Goal: Use online tool/utility: Utilize a website feature to perform a specific function

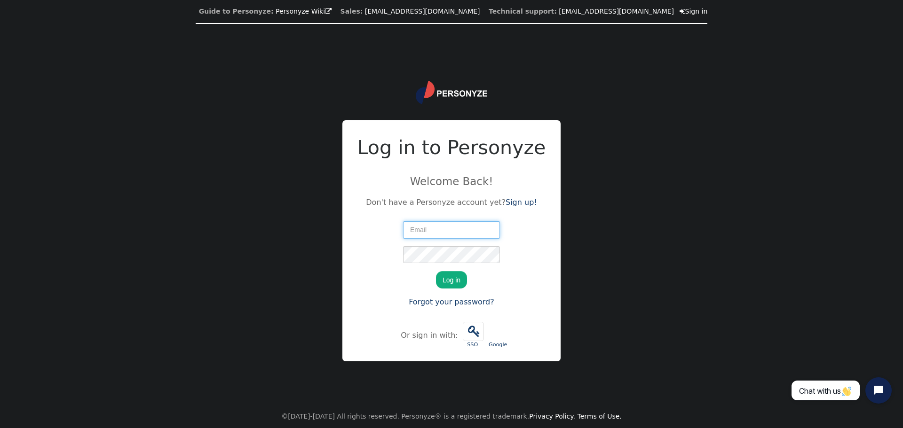
type input "[EMAIL_ADDRESS][DOMAIN_NAME]"
click at [450, 283] on button "Log in" at bounding box center [451, 279] width 31 height 17
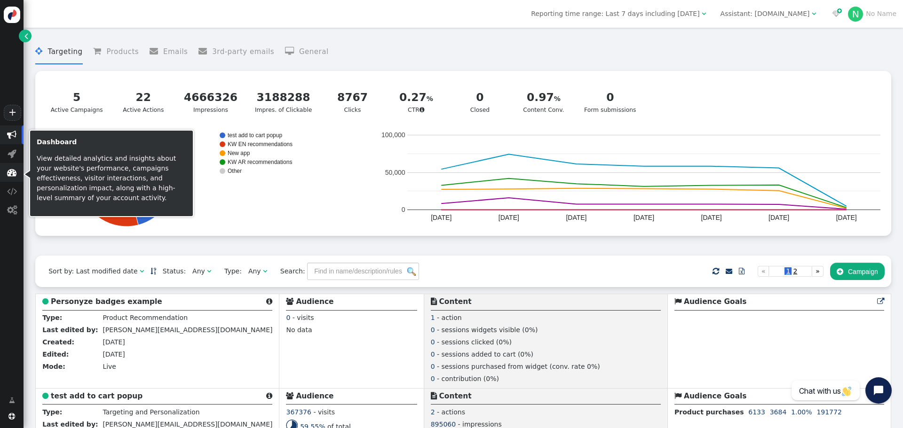
click at [7, 172] on span "" at bounding box center [11, 172] width 9 height 9
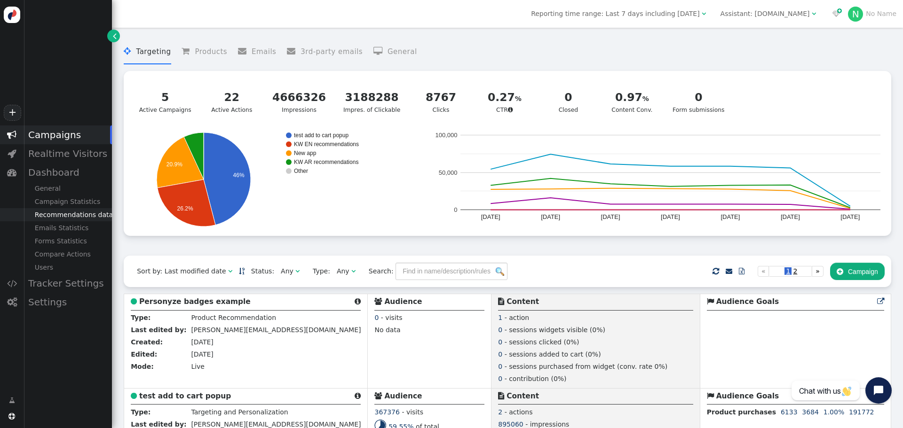
click at [70, 215] on div "Recommendations data" at bounding box center [68, 214] width 88 height 13
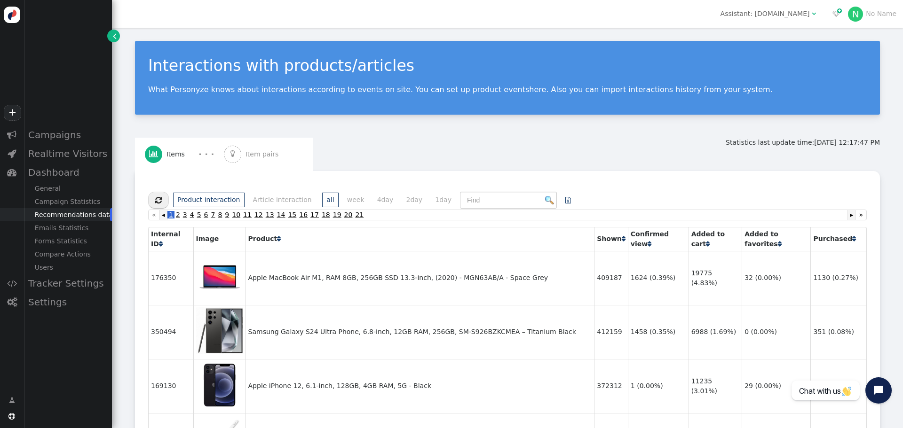
click at [257, 150] on span "Item pairs" at bounding box center [263, 155] width 37 height 10
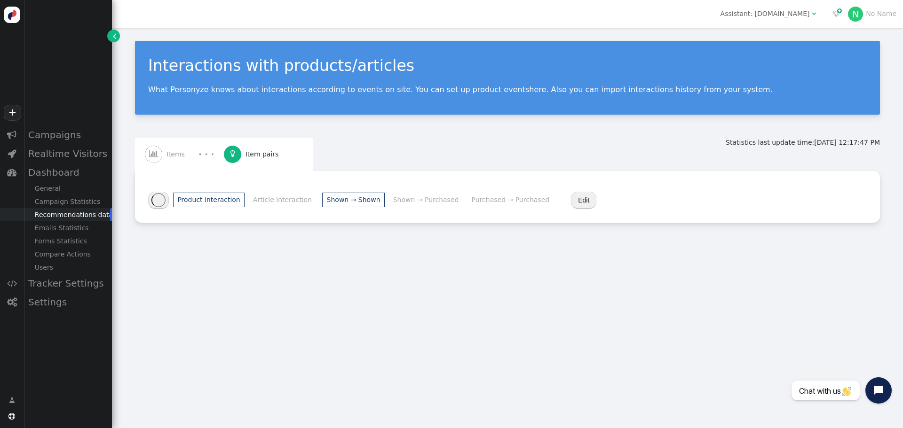
click at [498, 207] on li "Purchased → Purchased" at bounding box center [510, 200] width 87 height 15
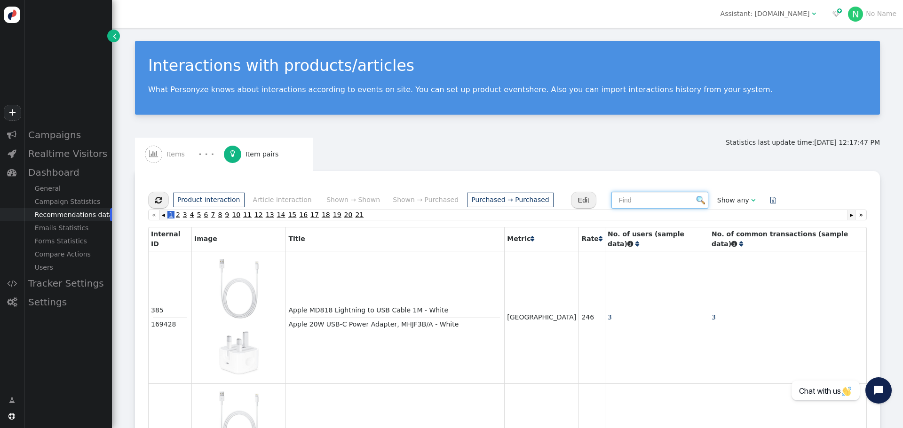
click at [611, 200] on input "text" at bounding box center [659, 200] width 97 height 17
paste input "Apple iPad Pro M4 256GB 8GB RAM WIFI 11-inch Tablet - Space Black"
type input "Apple iPad Pro M4 256GB 8GB RAM WIFI 11-inch Tablet - Space Black"
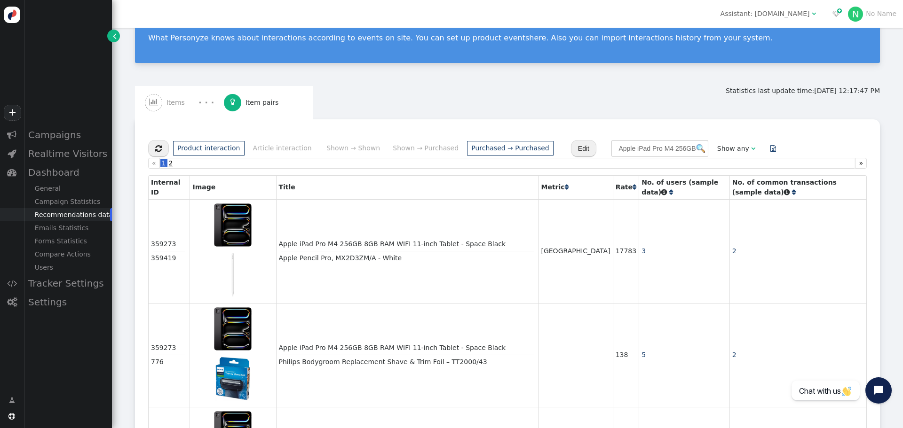
scroll to position [0, 0]
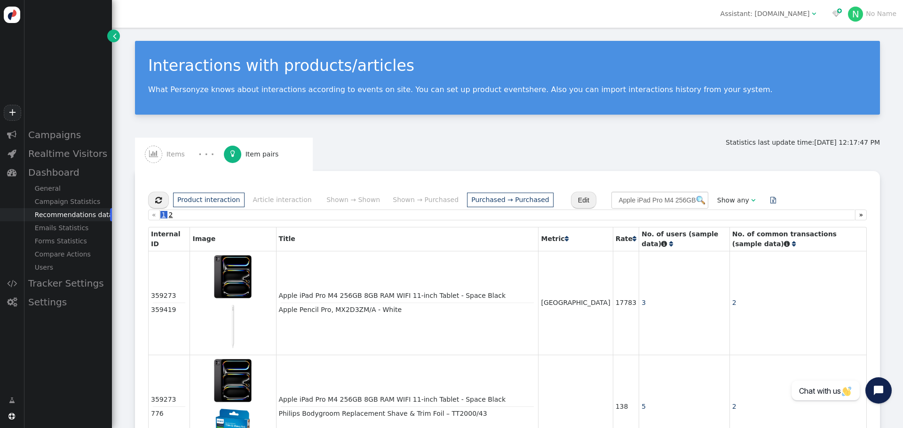
click at [568, 242] on span "" at bounding box center [567, 239] width 4 height 7
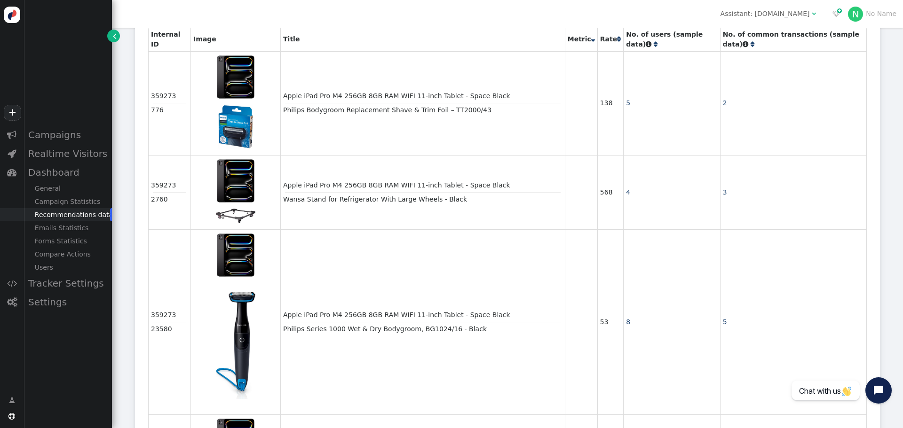
scroll to position [63, 0]
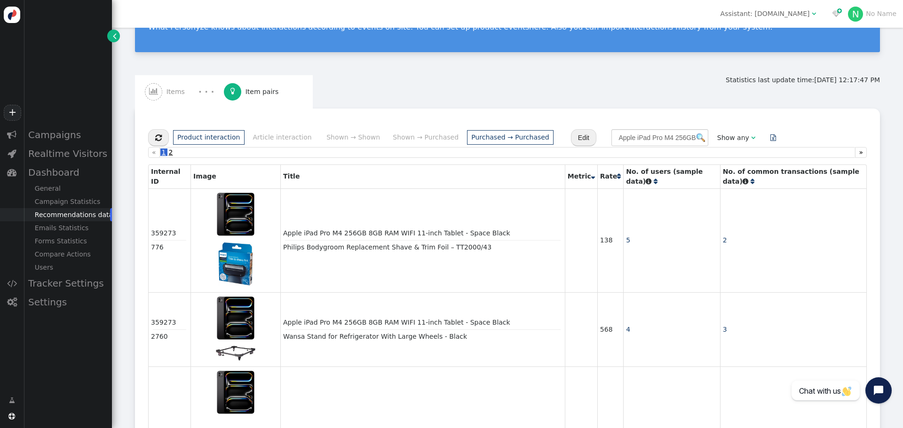
click at [617, 180] on span "" at bounding box center [619, 176] width 4 height 7
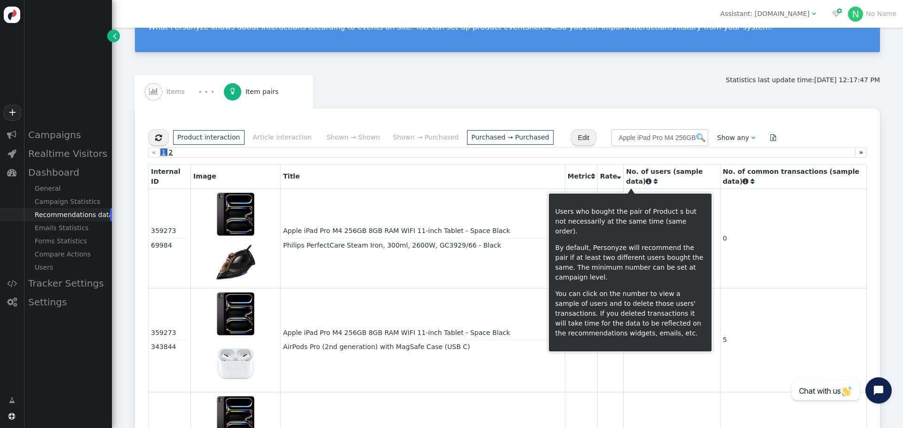
click at [646, 182] on span "" at bounding box center [649, 181] width 6 height 7
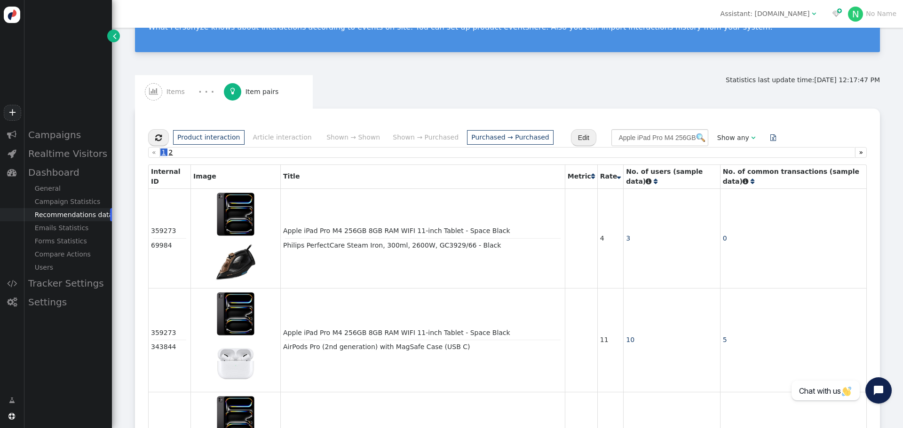
click at [654, 183] on span "" at bounding box center [656, 181] width 4 height 7
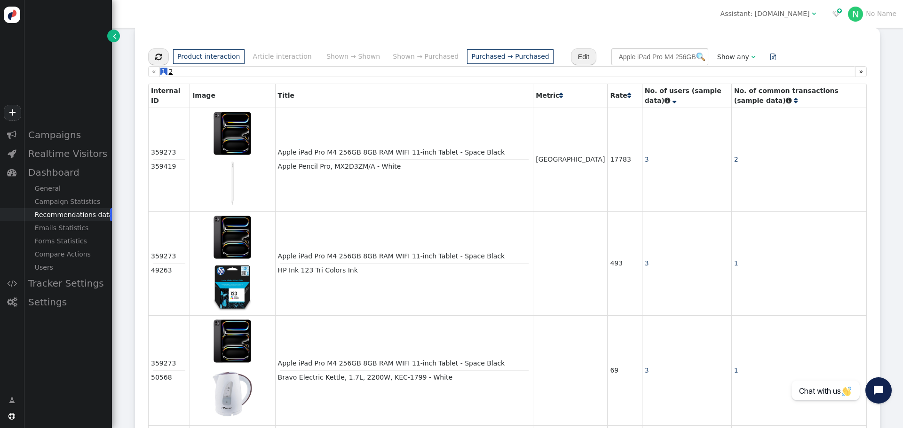
scroll to position [0, 0]
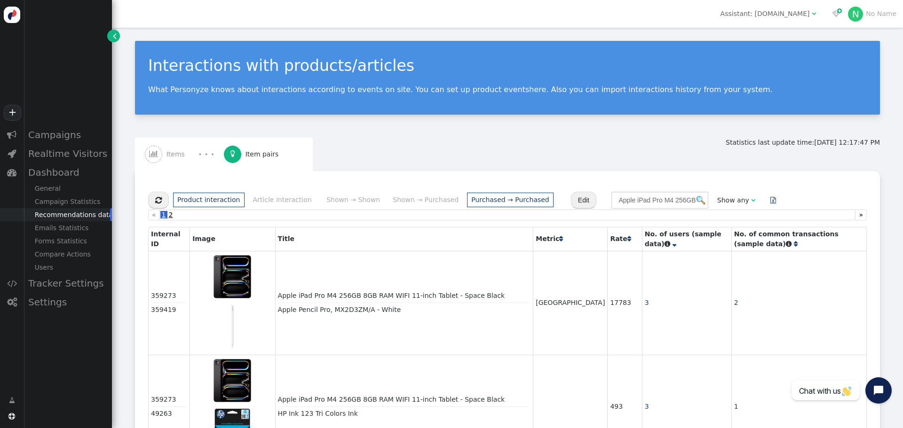
click at [794, 246] on span "" at bounding box center [796, 244] width 4 height 7
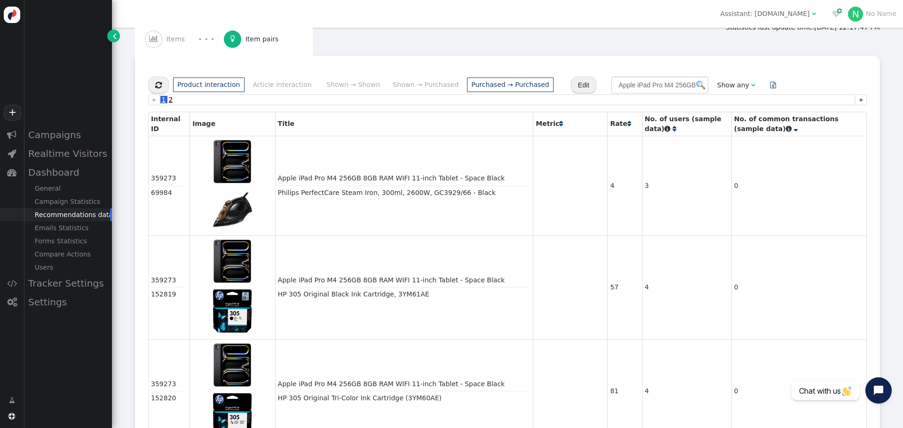
scroll to position [126, 0]
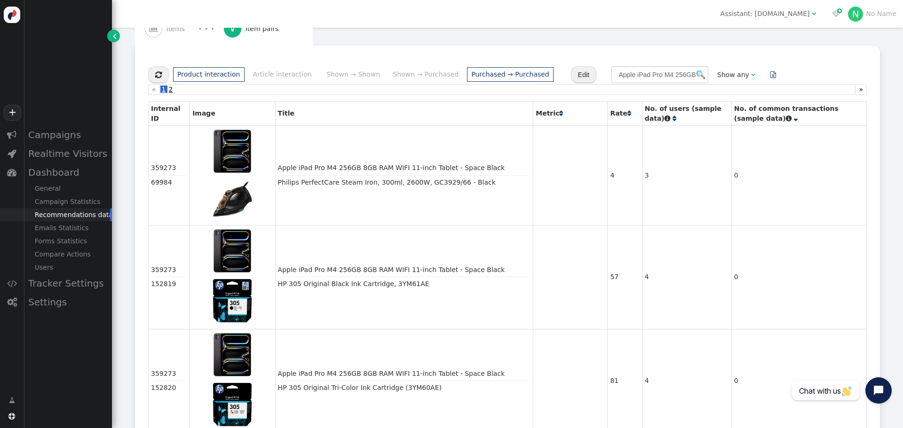
click at [627, 114] on span "" at bounding box center [629, 113] width 4 height 7
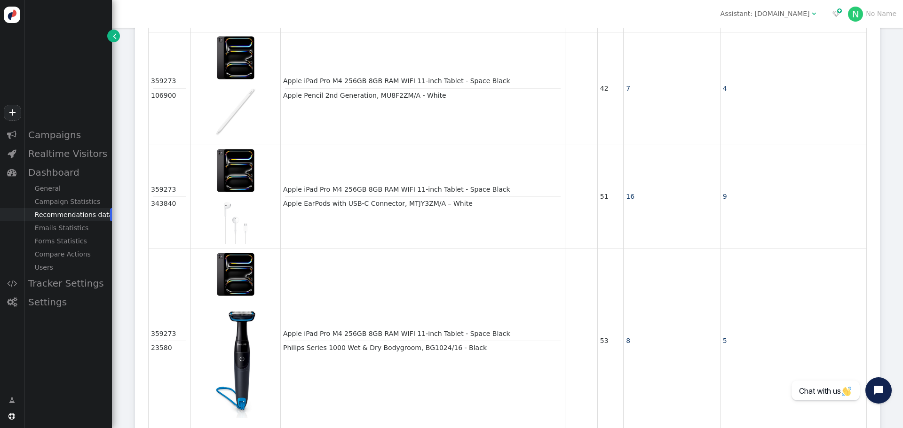
scroll to position [0, 0]
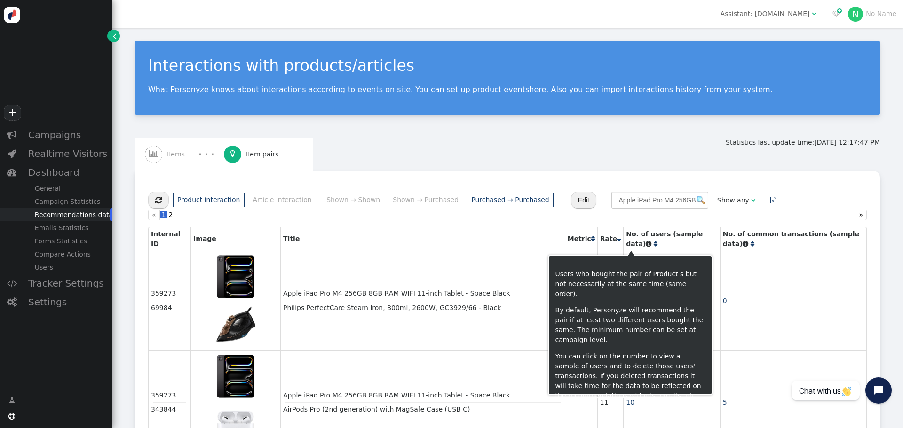
click at [646, 246] on span "" at bounding box center [649, 244] width 6 height 7
click at [654, 246] on span "" at bounding box center [656, 244] width 4 height 7
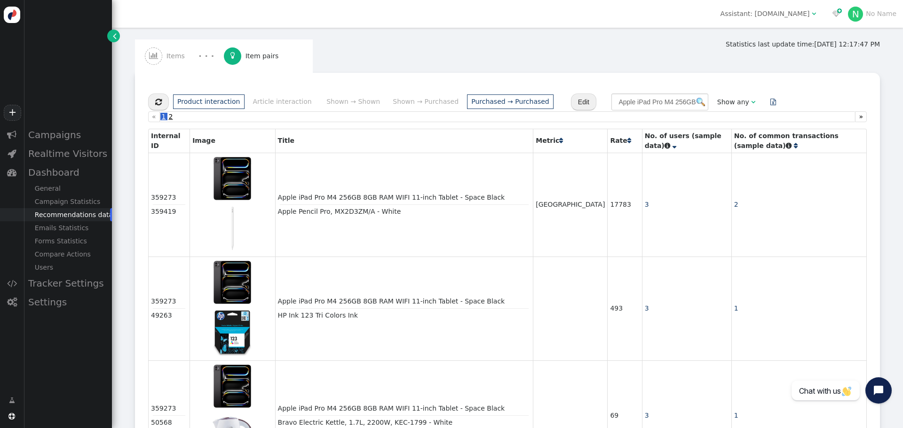
scroll to position [126, 0]
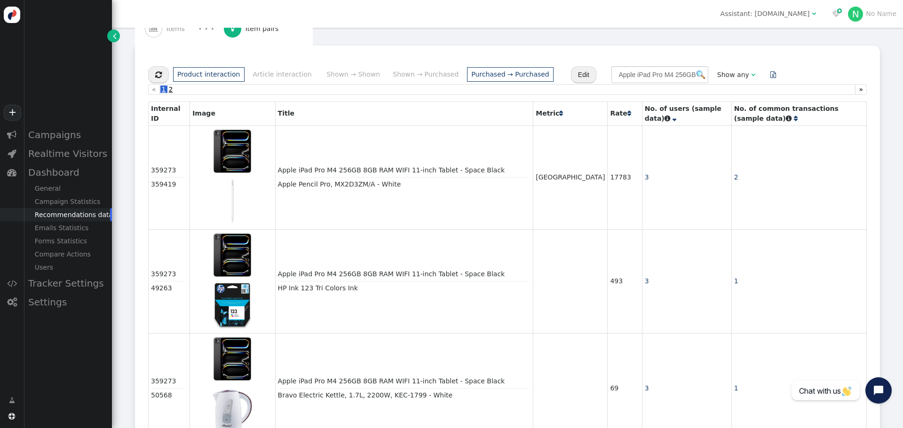
click at [672, 121] on span "" at bounding box center [674, 118] width 4 height 7
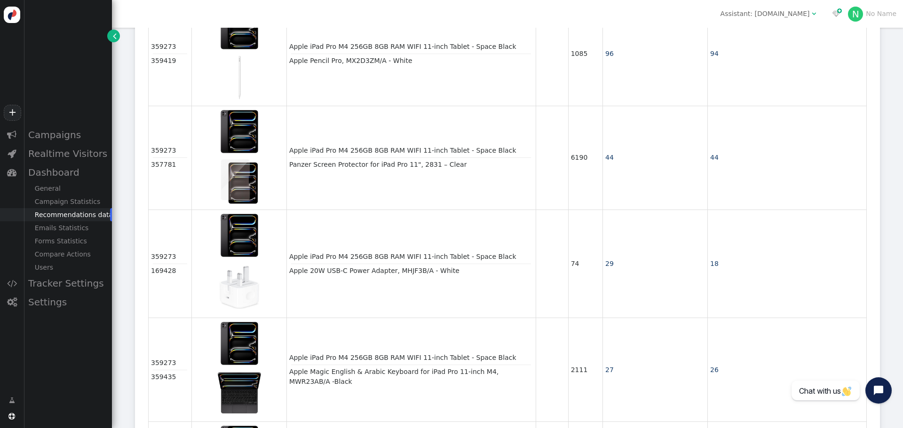
scroll to position [251, 0]
drag, startPoint x: 299, startPoint y: 245, endPoint x: 513, endPoint y: 253, distance: 214.1
copy div "Panzer Screen Protector for iPad 10.9”/Air 11”, SAFE95858 – Clear"
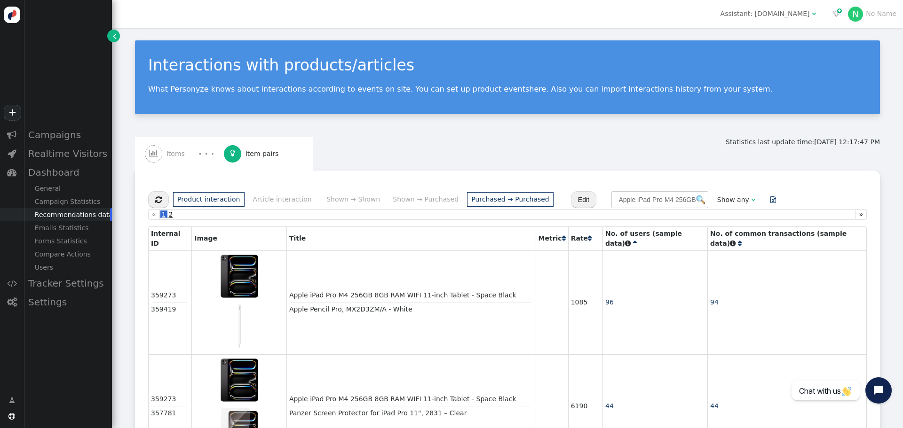
scroll to position [0, 0]
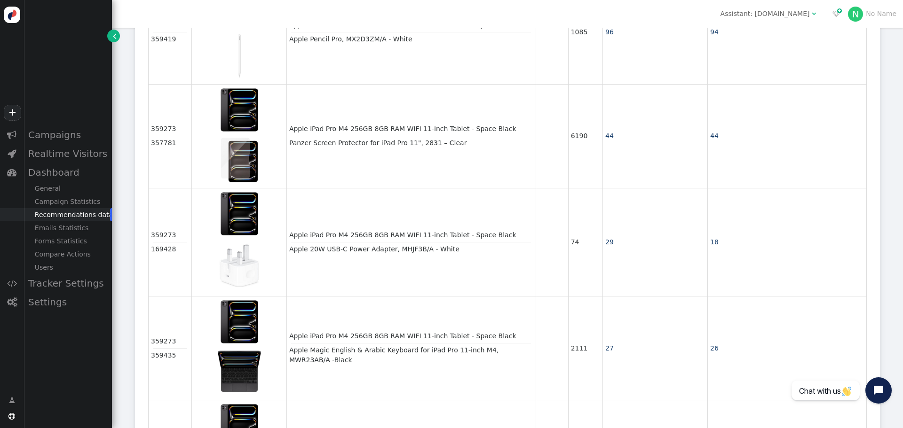
scroll to position [314, 0]
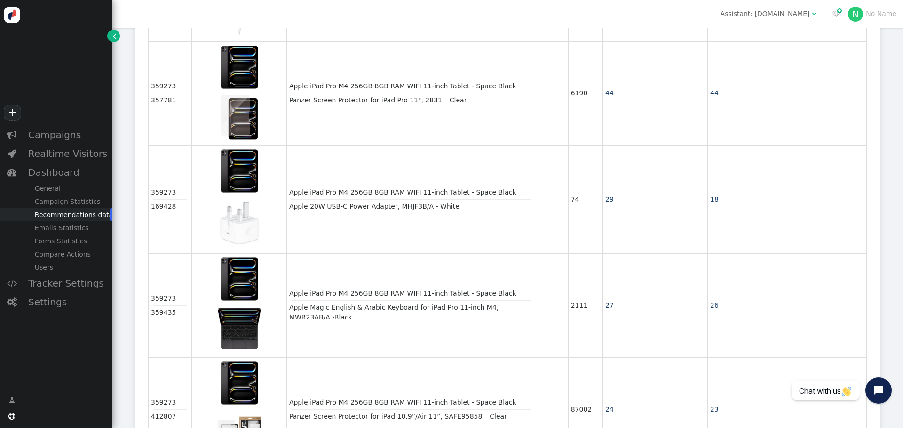
drag, startPoint x: 293, startPoint y: 236, endPoint x: 479, endPoint y: 243, distance: 185.4
copy div "EQ Reno 2 in 1 iPad Pro 11-inch 2024 Case - Pink"
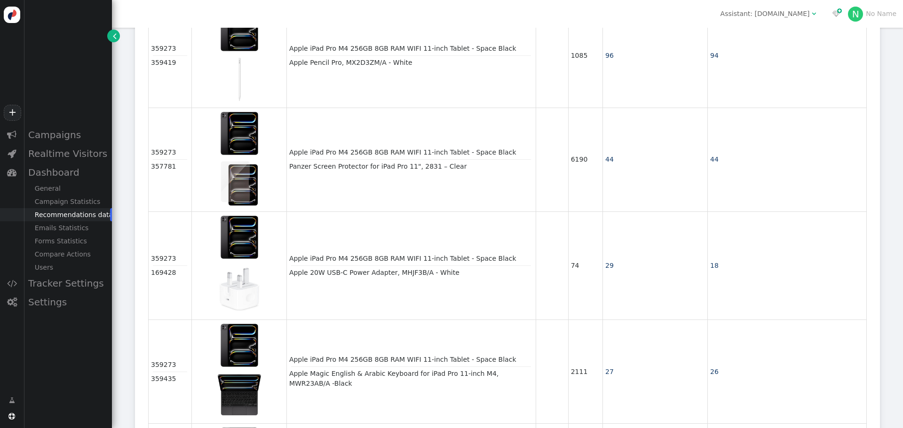
scroll to position [251, 0]
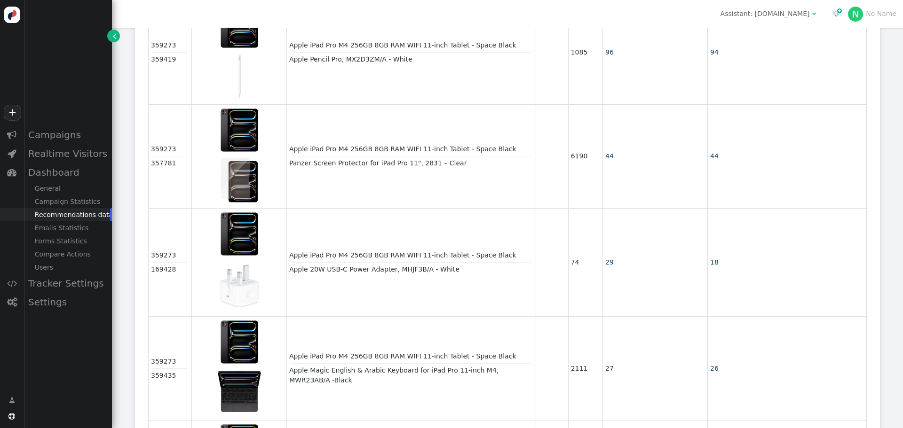
copy div "EQ Reno 2 in 1 iPad Pro 11-inch 2024 Case - Pink"
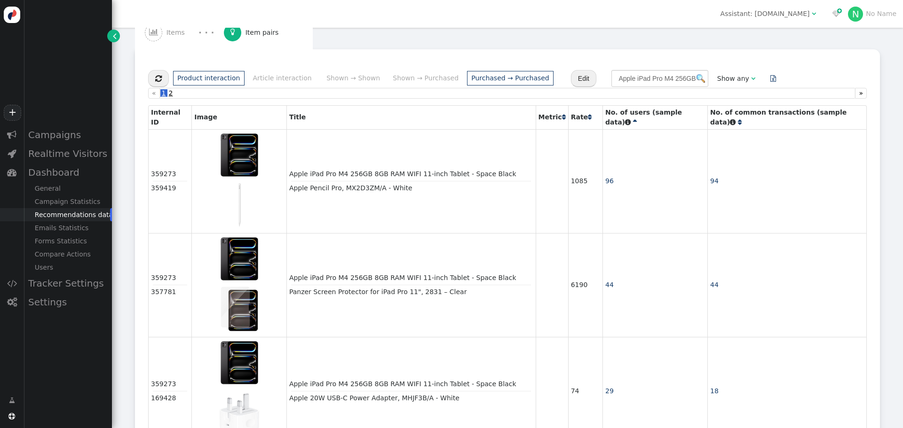
scroll to position [126, 0]
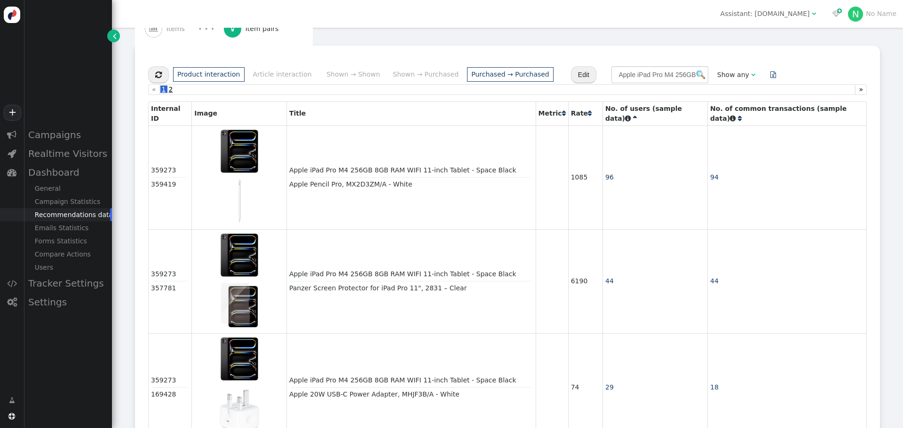
click at [741, 115] on span "" at bounding box center [740, 118] width 4 height 7
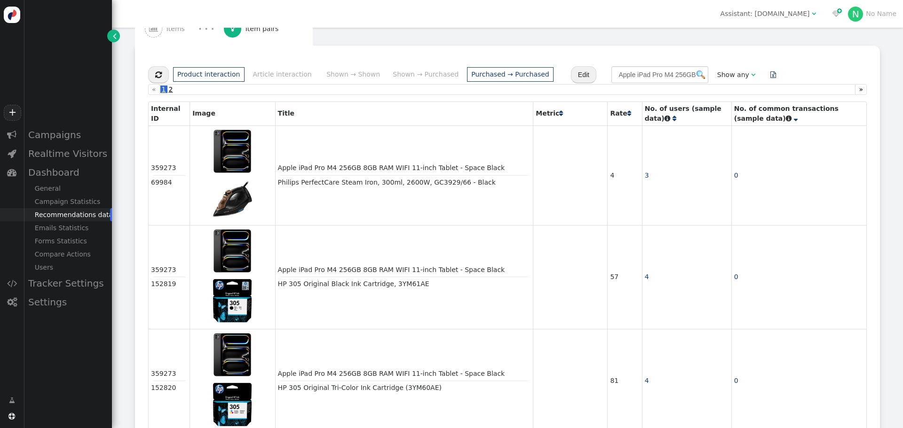
click at [794, 121] on span "" at bounding box center [796, 118] width 4 height 7
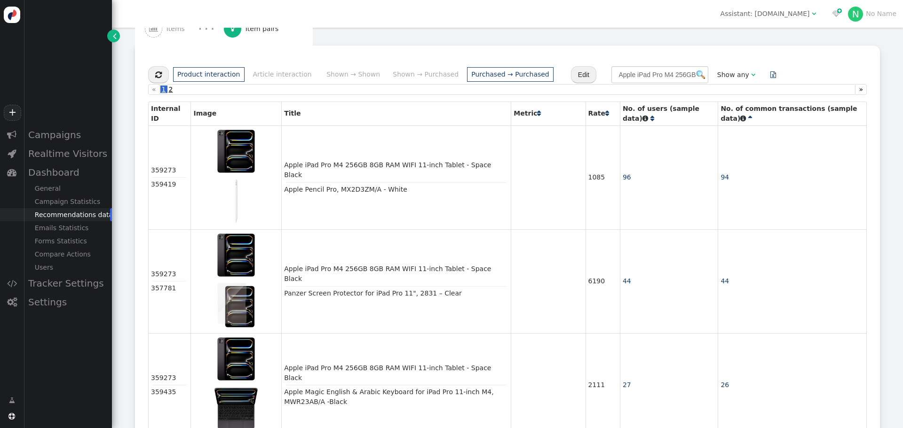
click at [605, 110] on span "" at bounding box center [607, 113] width 4 height 7
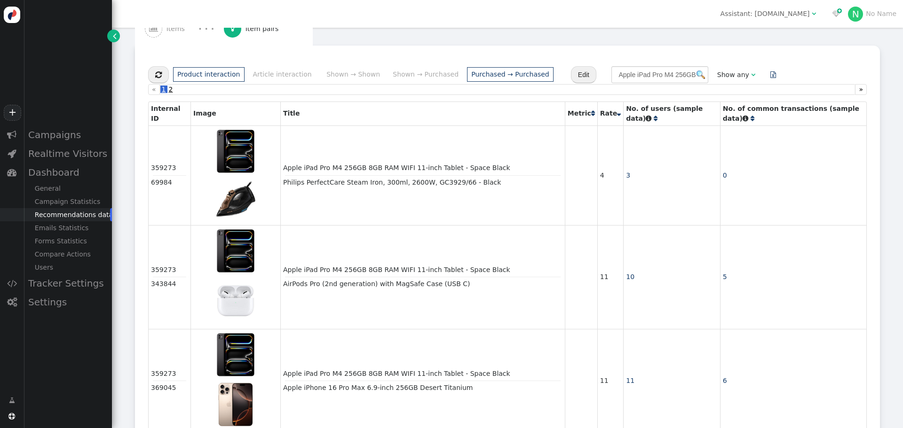
click at [617, 117] on span "" at bounding box center [619, 113] width 4 height 7
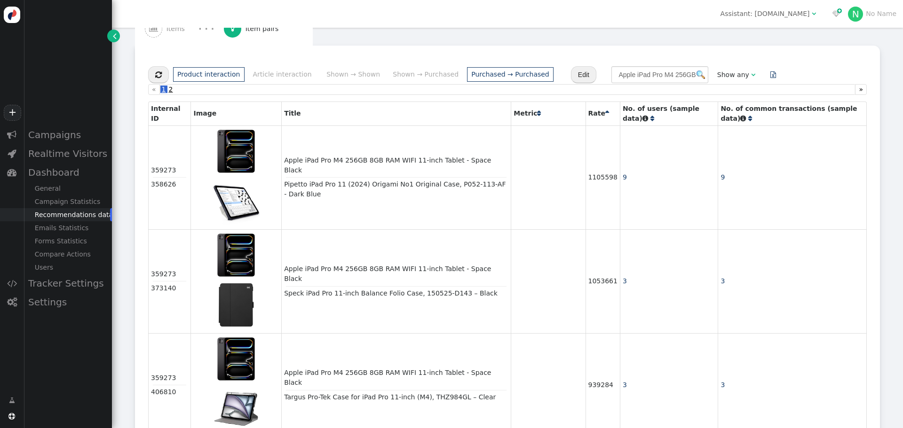
click at [541, 112] on span "" at bounding box center [539, 113] width 4 height 7
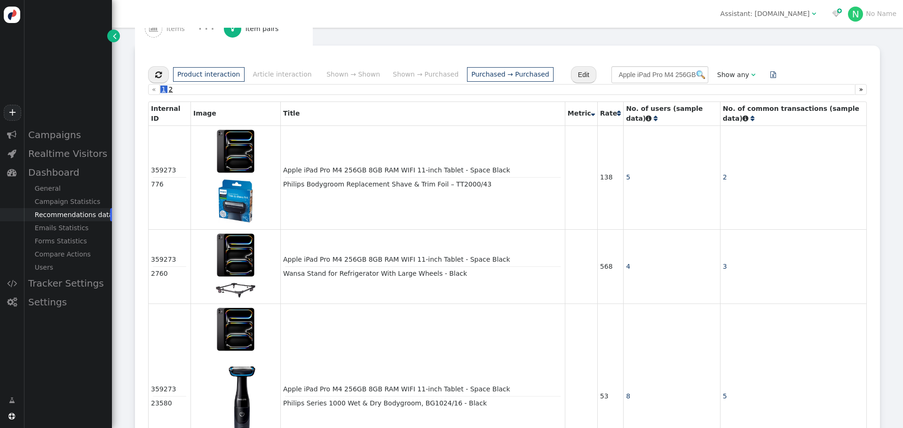
click at [591, 117] on span "" at bounding box center [593, 113] width 4 height 7
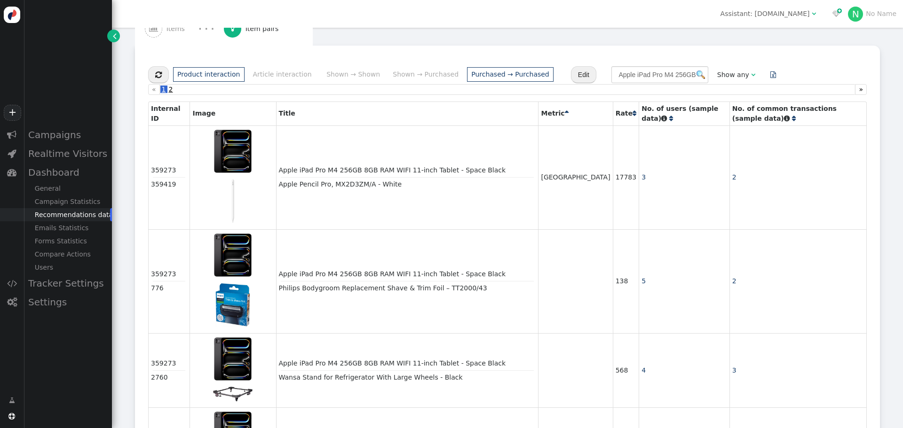
click at [669, 118] on span "" at bounding box center [671, 118] width 4 height 7
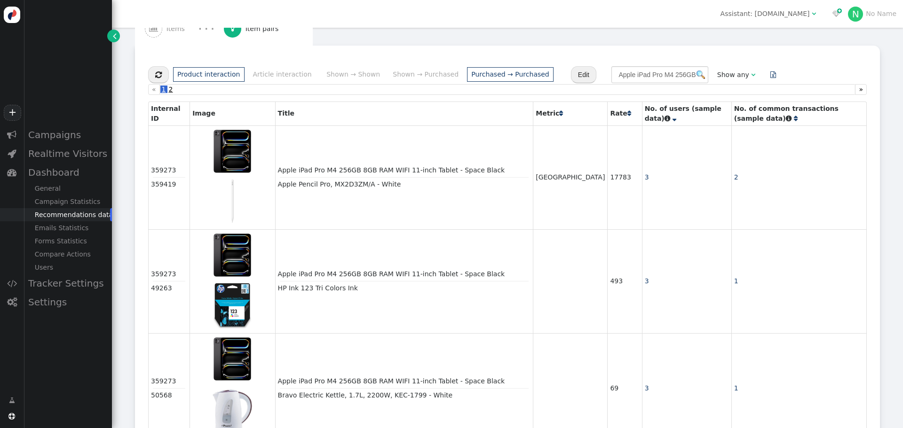
click at [672, 122] on span "" at bounding box center [674, 118] width 4 height 7
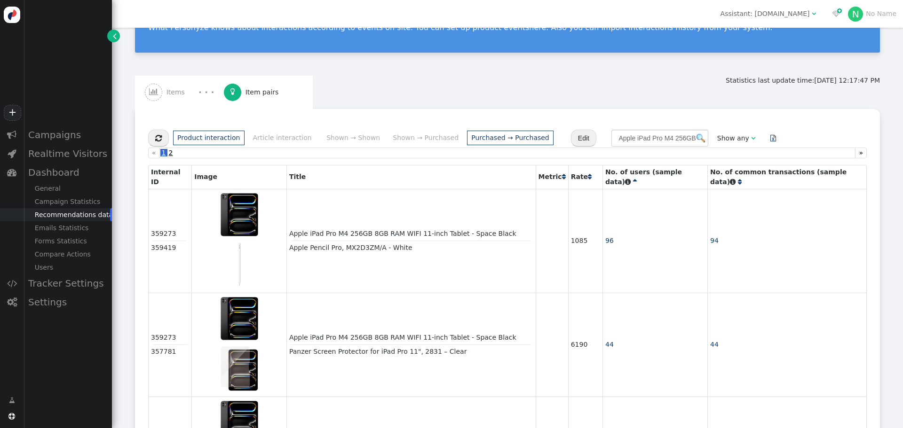
scroll to position [63, 0]
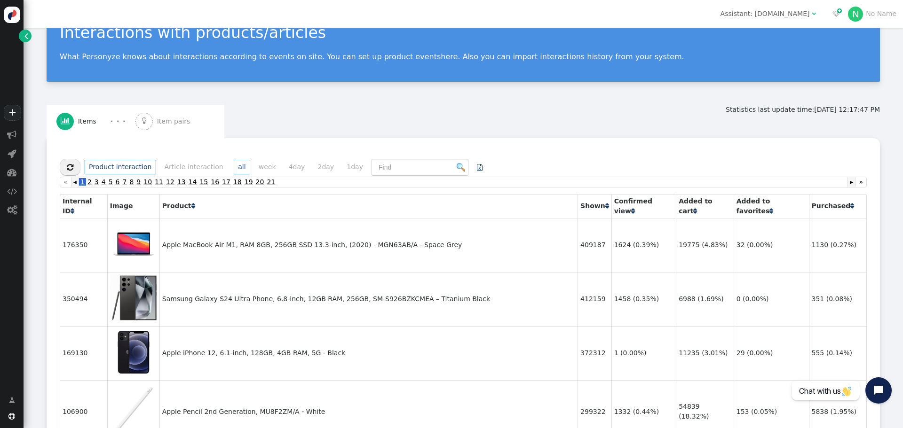
scroll to position [63, 0]
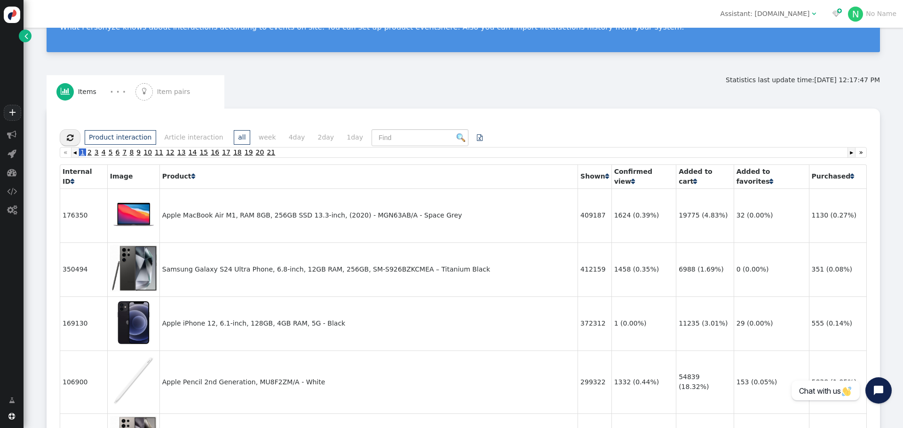
click at [160, 92] on span "Item pairs" at bounding box center [175, 92] width 37 height 10
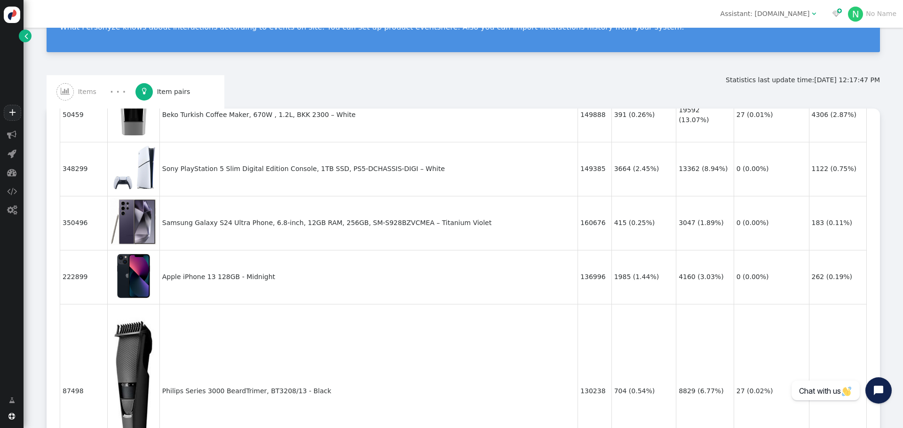
scroll to position [0, 0]
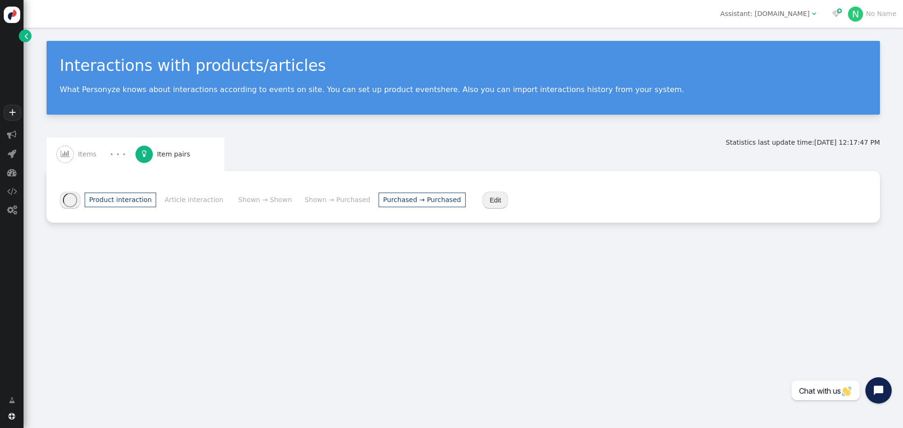
click at [401, 198] on li "Purchased → Purchased" at bounding box center [422, 200] width 87 height 15
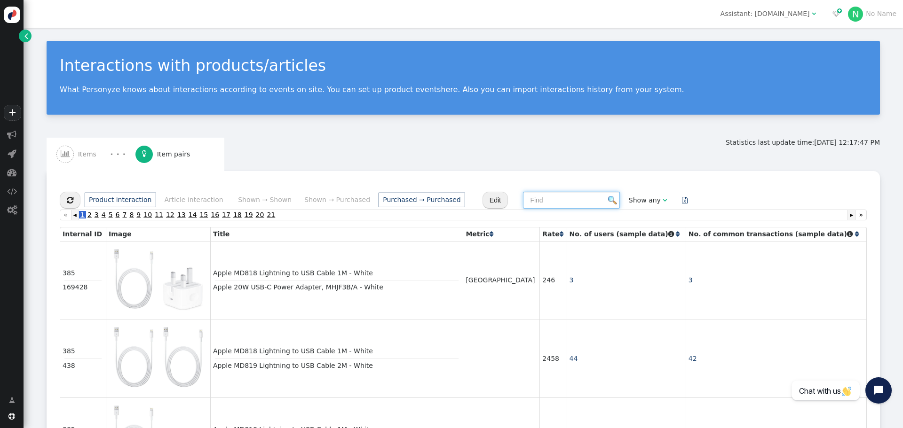
click at [523, 206] on input "text" at bounding box center [571, 200] width 97 height 17
paste input "Apple iPad Pro 2024, M4 Chip, 256GB, 8GB RAM, 13-inch, Wi-Fi, MVX23AB/A – Black"
type input "Apple iPad Pro 2024, M4 Chip, 256GB, 8GB RAM, 13-inch, Wi-Fi, MVX23AB/A – Black"
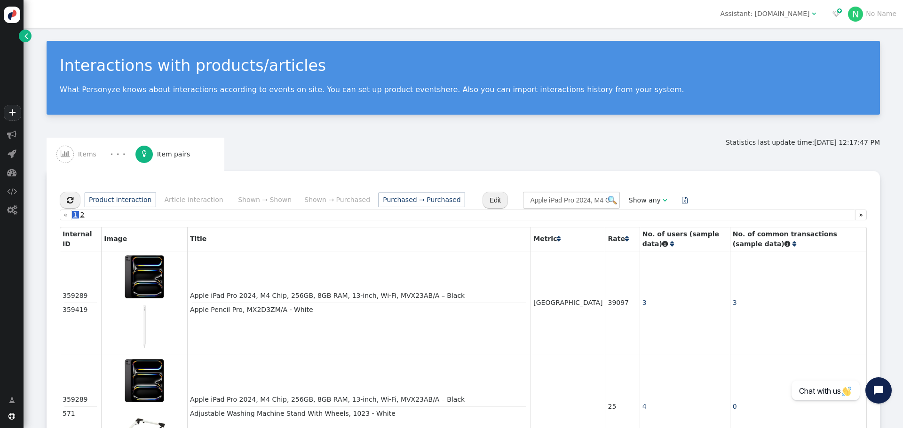
click at [670, 242] on span "" at bounding box center [672, 244] width 4 height 7
click at [670, 244] on span "" at bounding box center [672, 244] width 4 height 7
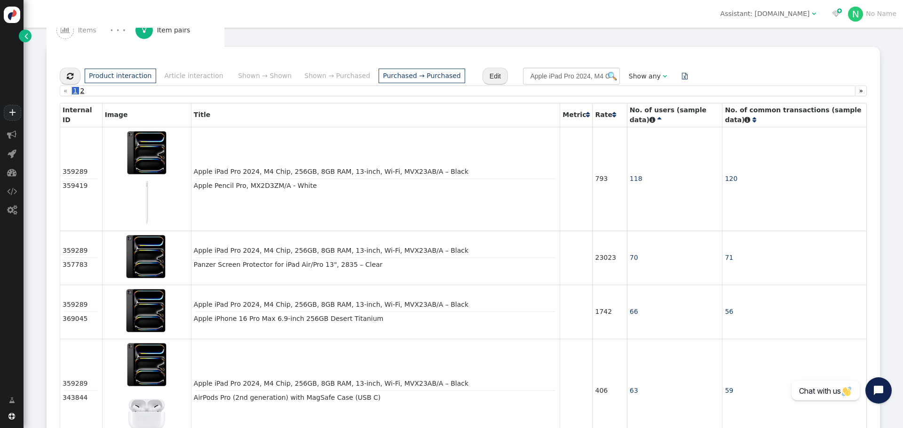
scroll to position [126, 0]
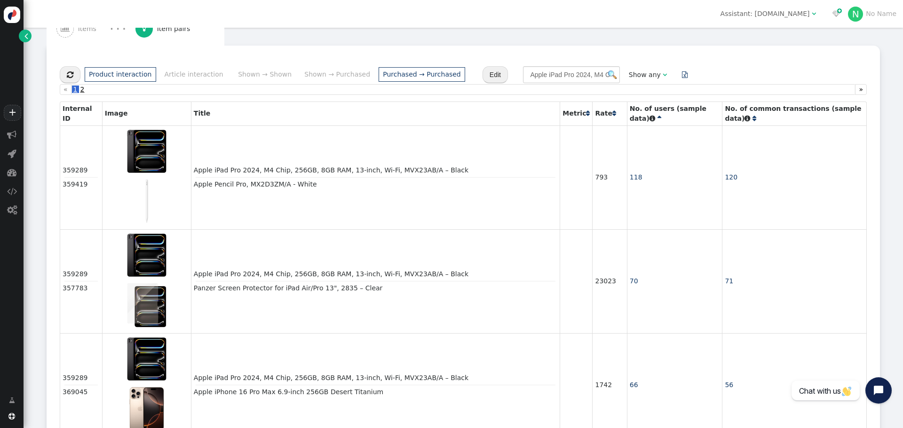
click at [202, 290] on div "Panzer Screen Protector for iPad Air/Pro 13", 2835 – Clear" at bounding box center [375, 289] width 363 height 10
drag, startPoint x: 202, startPoint y: 290, endPoint x: 357, endPoint y: 292, distance: 155.2
click at [357, 292] on div "Panzer Screen Protector for iPad Air/Pro 13", 2835 – Clear" at bounding box center [375, 289] width 363 height 10
copy div "Panzer Screen Protector for iPad Air/Pro 13", 2835 – Clear"
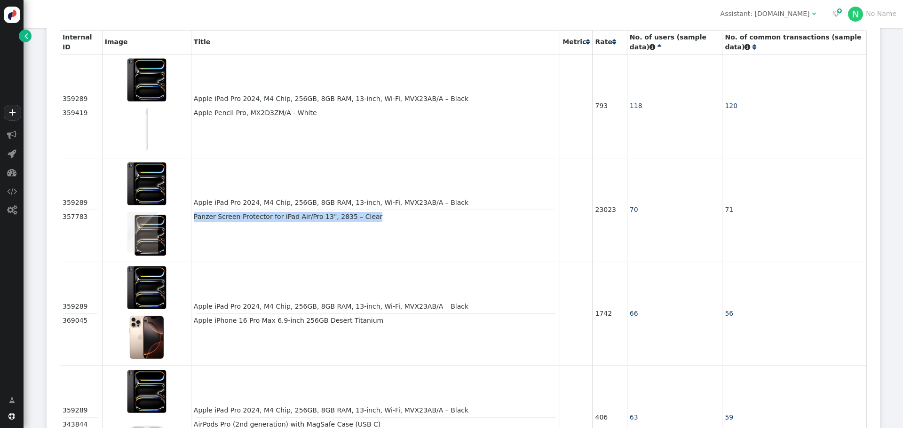
scroll to position [0, 0]
